Goal: Information Seeking & Learning: Find specific fact

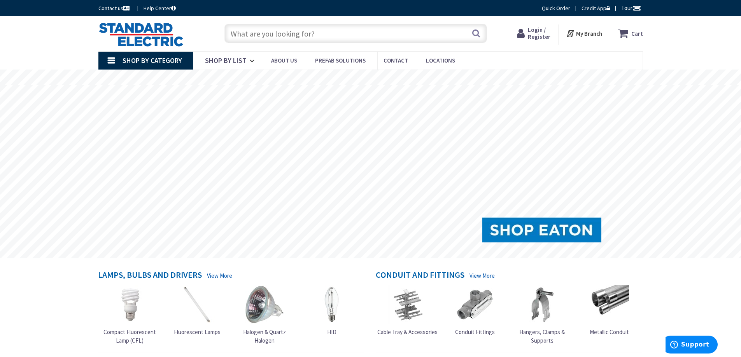
click at [538, 34] on span "Login / Register" at bounding box center [539, 33] width 23 height 14
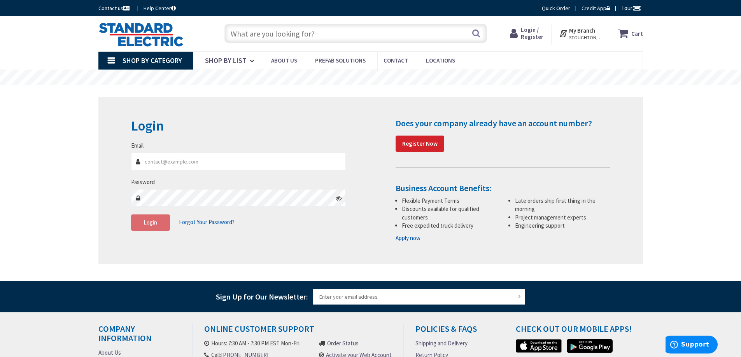
type input "[PERSON_NAME][EMAIL_ADDRESS][DOMAIN_NAME]"
click at [249, 158] on input "[PERSON_NAME][EMAIL_ADDRESS][DOMAIN_NAME]" at bounding box center [238, 162] width 215 height 18
click at [146, 221] on span "Login" at bounding box center [151, 222] width 14 height 7
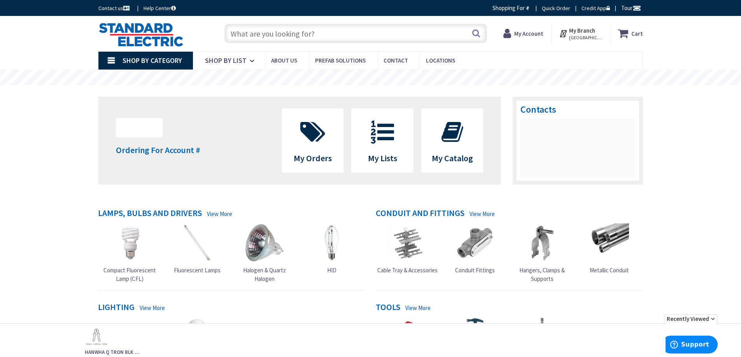
click at [274, 37] on input "text" at bounding box center [355, 33] width 263 height 19
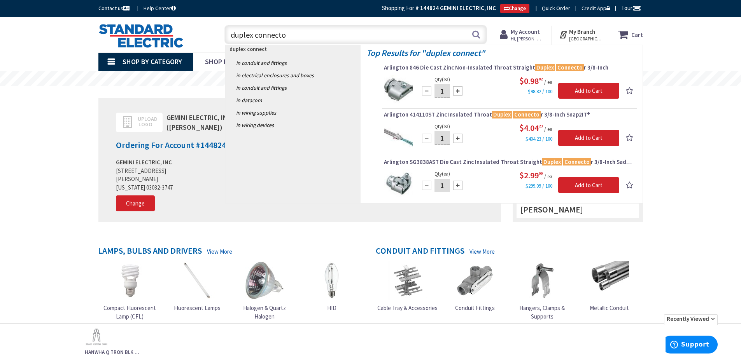
type input "duplex connector"
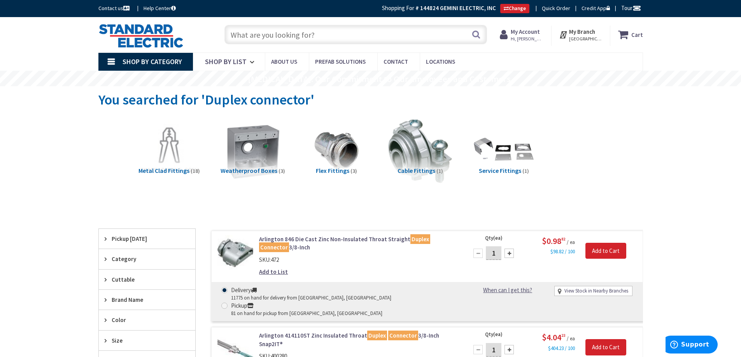
click at [300, 35] on input "text" at bounding box center [355, 34] width 263 height 19
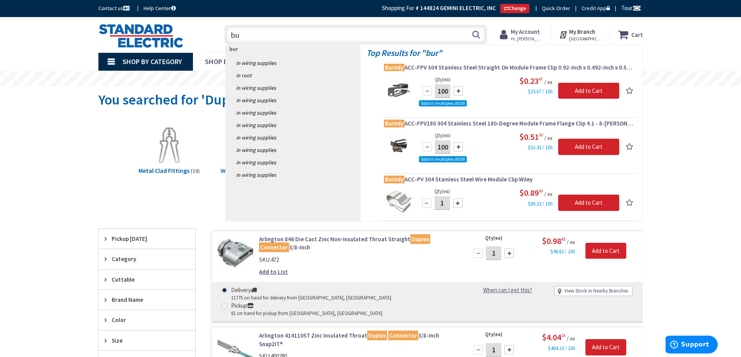
type input "b"
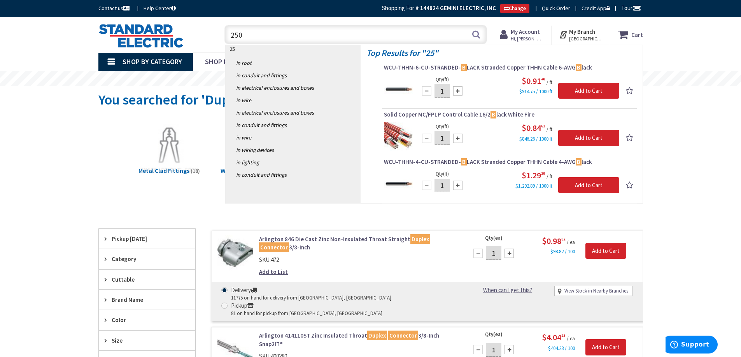
type input "2502"
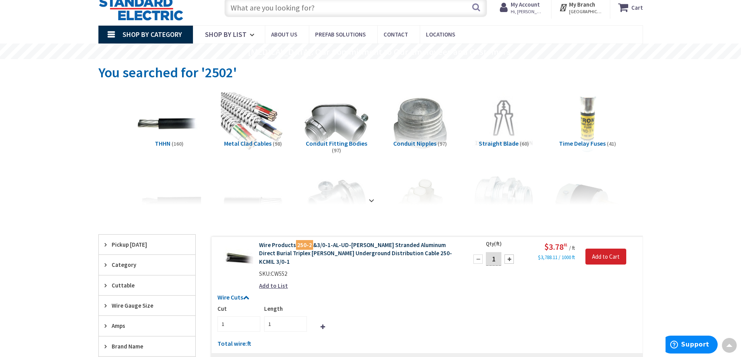
scroll to position [1, 0]
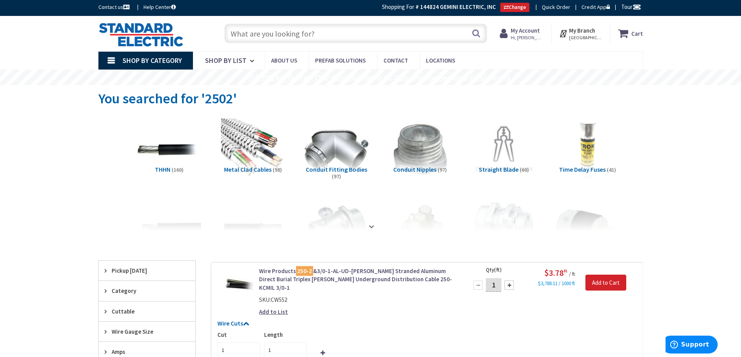
click at [278, 33] on input "text" at bounding box center [355, 33] width 263 height 19
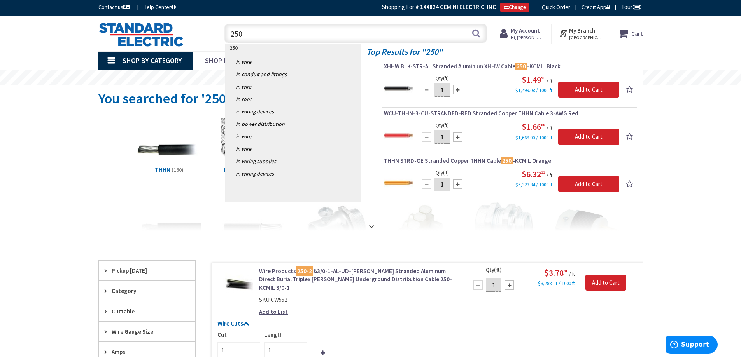
type input "2506"
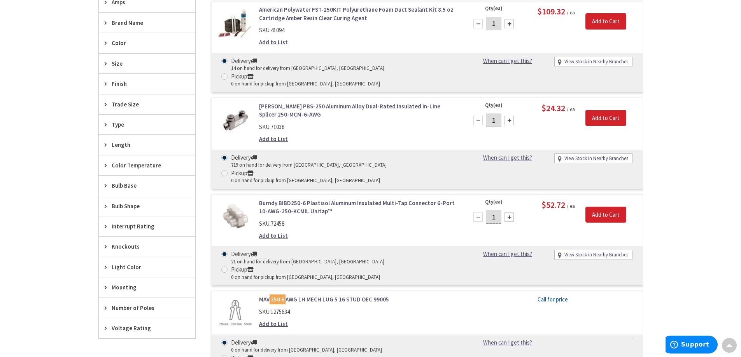
scroll to position [351, 0]
